Goal: Task Accomplishment & Management: Use online tool/utility

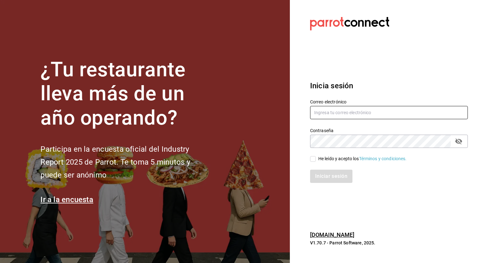
type input "[PERSON_NAME][EMAIL_ADDRESS][PERSON_NAME][DOMAIN_NAME]"
click at [313, 158] on input "He leído y acepto los Términos y condiciones." at bounding box center [313, 159] width 6 height 6
checkbox input "true"
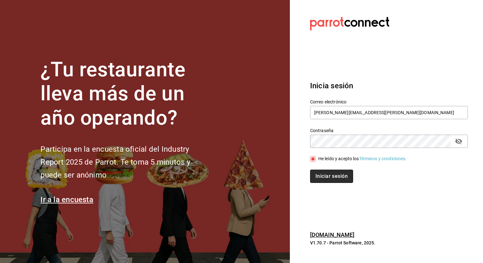
click at [324, 180] on button "Iniciar sesión" at bounding box center [331, 176] width 43 height 13
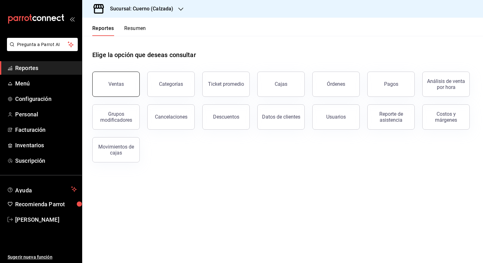
click at [116, 82] on div "Ventas" at bounding box center [115, 84] width 15 height 6
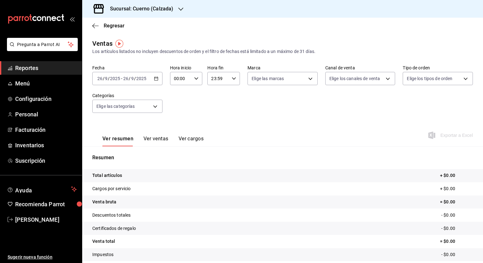
click at [179, 11] on icon "button" at bounding box center [180, 9] width 5 height 5
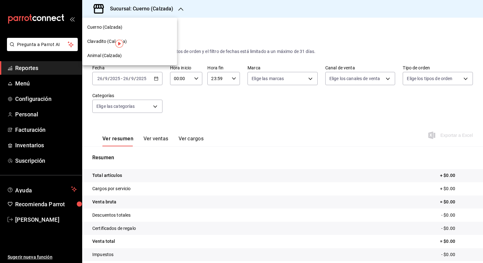
click at [111, 39] on span "Clavadito (Calzada)" at bounding box center [107, 41] width 40 height 7
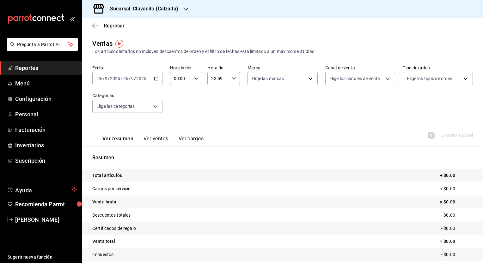
click at [155, 81] on icon "button" at bounding box center [156, 78] width 4 height 4
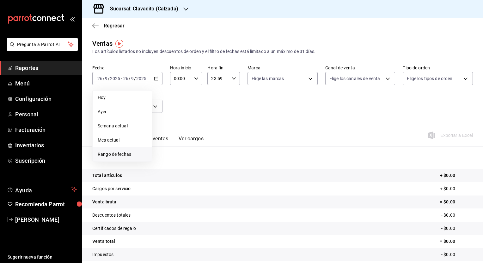
click at [117, 155] on span "Rango de fechas" at bounding box center [122, 154] width 49 height 7
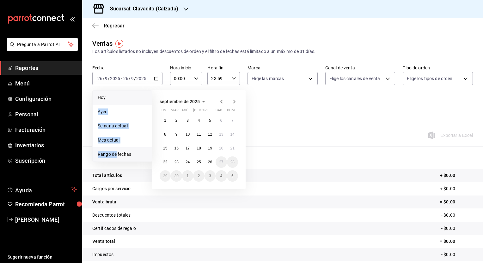
drag, startPoint x: 117, startPoint y: 155, endPoint x: 146, endPoint y: 98, distance: 64.6
click at [146, 98] on ul "[DATE] [DATE] Semana actual Mes actual Rango de fechas" at bounding box center [122, 126] width 60 height 72
drag, startPoint x: 146, startPoint y: 98, endPoint x: 170, endPoint y: 31, distance: 70.7
click at [170, 31] on div "Regresar" at bounding box center [282, 26] width 401 height 16
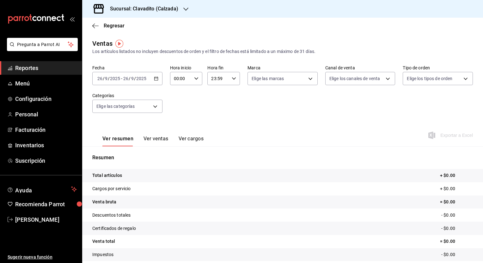
click at [155, 79] on icon "button" at bounding box center [156, 78] width 4 height 4
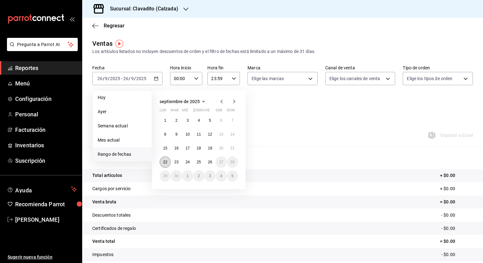
click at [164, 162] on abbr "22" at bounding box center [165, 162] width 4 height 4
click at [210, 164] on button "26" at bounding box center [209, 162] width 11 height 11
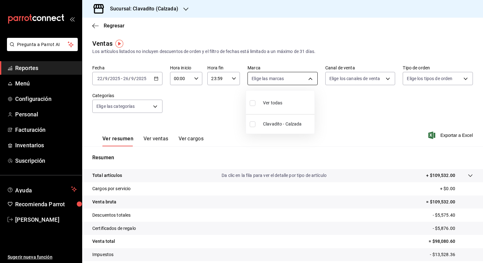
click at [306, 79] on body "Pregunta a Parrot AI Reportes Menú Configuración Personal Facturación Inventari…" at bounding box center [241, 131] width 483 height 263
click at [251, 103] on input "checkbox" at bounding box center [253, 103] width 6 height 6
checkbox input "true"
type input "7c6329b2-7c80-4d0a-92e1-359a60270725"
checkbox input "true"
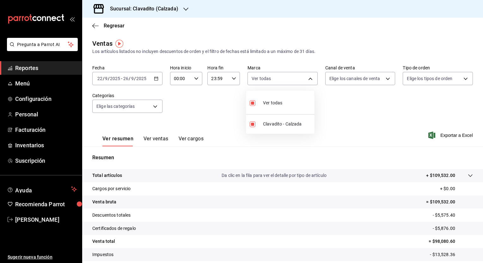
click at [384, 78] on div at bounding box center [241, 131] width 483 height 263
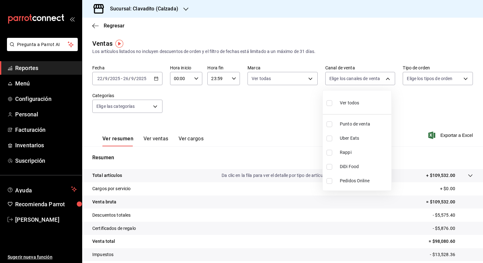
click at [384, 78] on body "Pregunta a Parrot AI Reportes Menú Configuración Personal Facturación Inventari…" at bounding box center [241, 131] width 483 height 263
click at [328, 104] on input "checkbox" at bounding box center [329, 103] width 6 height 6
checkbox input "true"
type input "PARROT,UBER_EATS,RAPPI,DIDI_FOOD,ONLINE"
checkbox input "true"
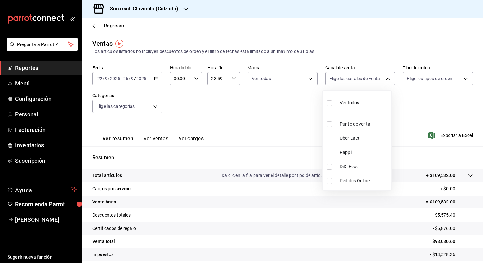
checkbox input "true"
click at [460, 81] on div at bounding box center [241, 131] width 483 height 263
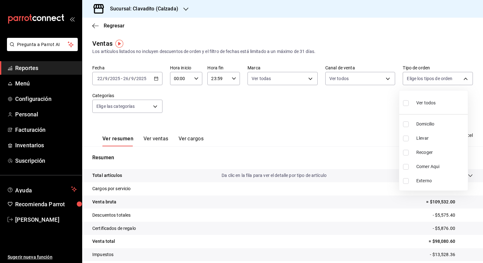
click at [460, 81] on body "Pregunta a Parrot AI Reportes Menú Configuración Personal Facturación Inventari…" at bounding box center [241, 131] width 483 height 263
click at [406, 102] on input "checkbox" at bounding box center [406, 103] width 6 height 6
checkbox input "true"
type input "20a2434e-5507-4b1d-99f8-d1d700608abd,c8008fd8-0959-4104-94f5-898138fc7a10,5c160…"
checkbox input "true"
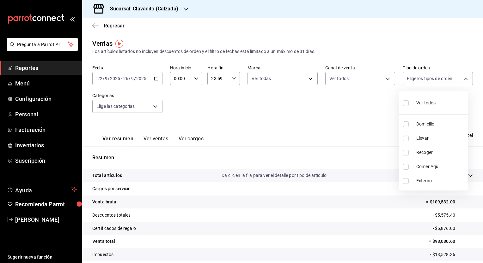
checkbox input "true"
click at [154, 108] on div at bounding box center [241, 131] width 483 height 263
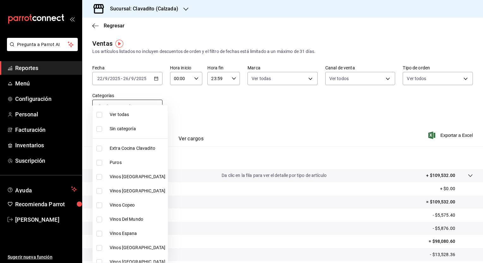
click at [154, 106] on body "Pregunta a Parrot AI Reportes Menú Configuración Personal Facturación Inventari…" at bounding box center [241, 131] width 483 height 263
click at [100, 114] on input "checkbox" at bounding box center [99, 115] width 6 height 6
checkbox input "true"
type input "baf57ed1-919f-4c82-8763-5f61bb5ecf6c,a733550a-1833-4f39-b337-4b288d8ef239,37b97…"
checkbox input "true"
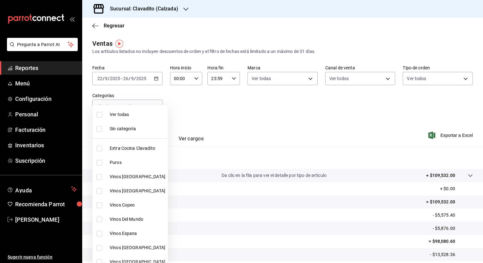
checkbox input "true"
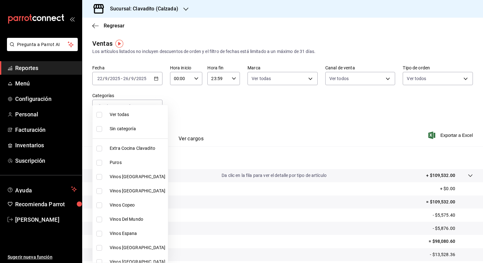
checkbox input "true"
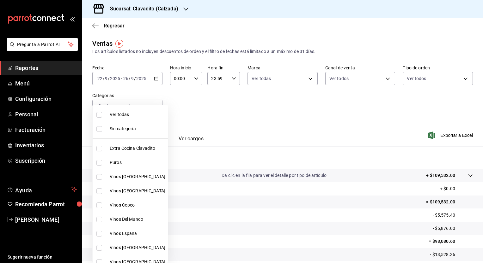
checkbox input "true"
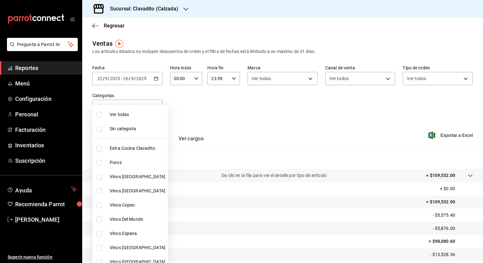
checkbox input "true"
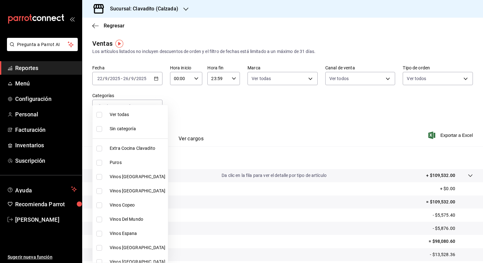
checkbox input "true"
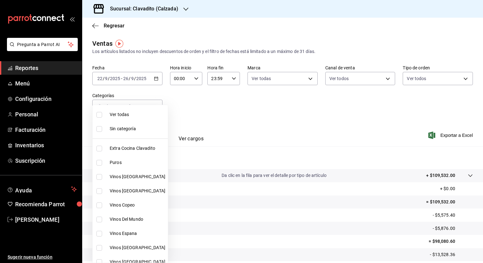
checkbox input "true"
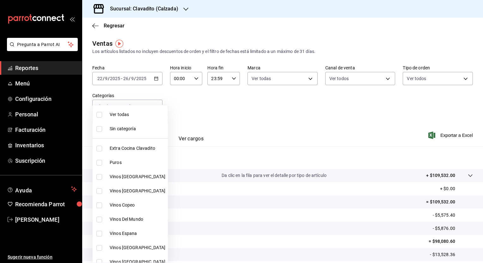
checkbox input "true"
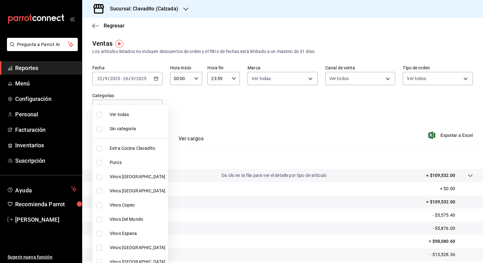
checkbox input "true"
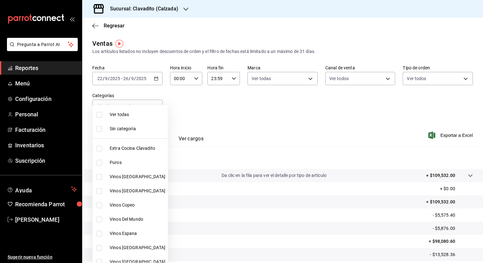
checkbox input "true"
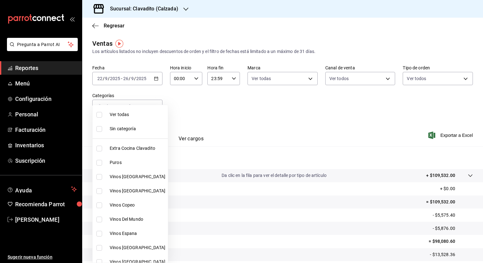
checkbox input "true"
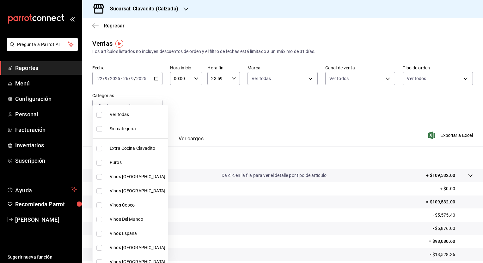
checkbox input "true"
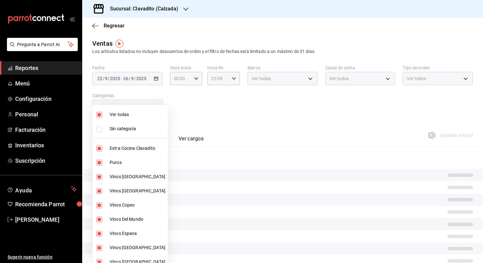
click at [203, 104] on div at bounding box center [241, 131] width 483 height 263
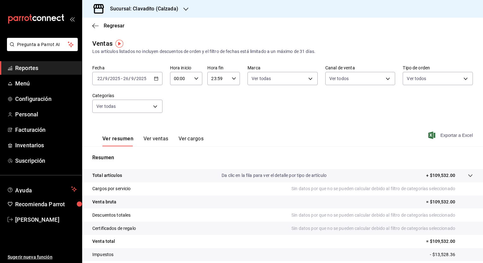
click at [443, 135] on span "Exportar a Excel" at bounding box center [450, 136] width 43 height 8
